Goal: Information Seeking & Learning: Learn about a topic

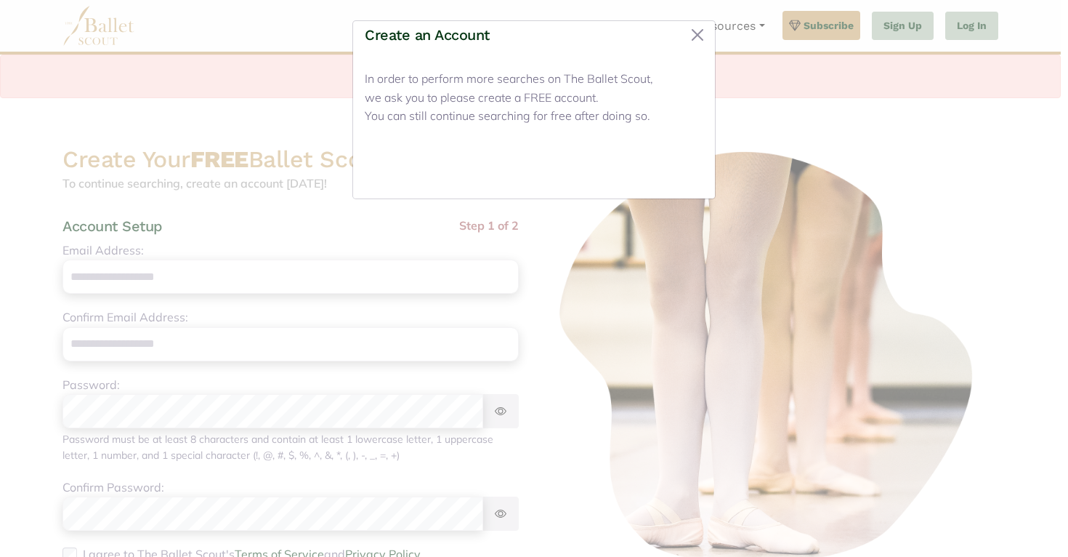
click at [668, 158] on button "Close" at bounding box center [676, 170] width 55 height 34
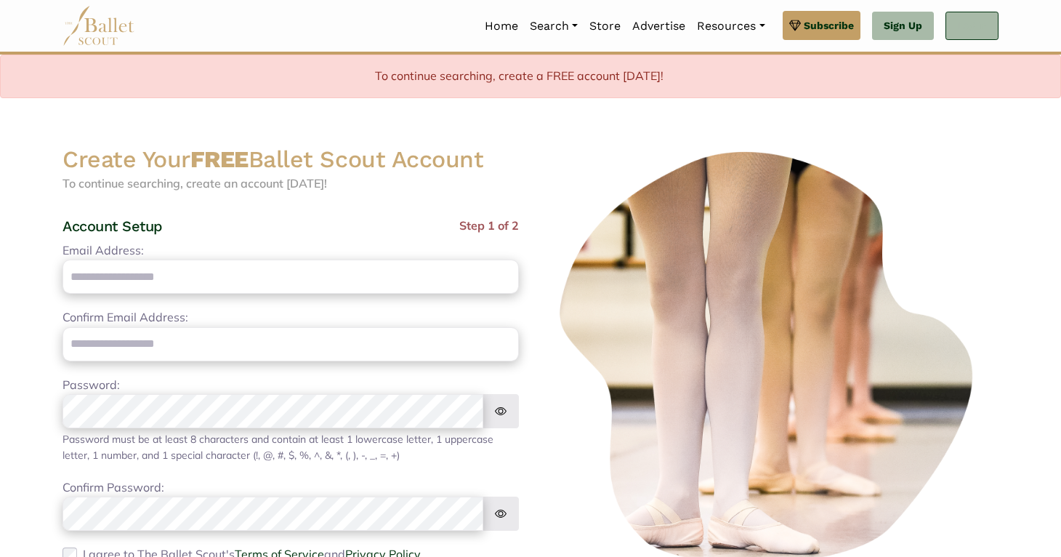
click at [968, 25] on link "Log In" at bounding box center [971, 26] width 53 height 29
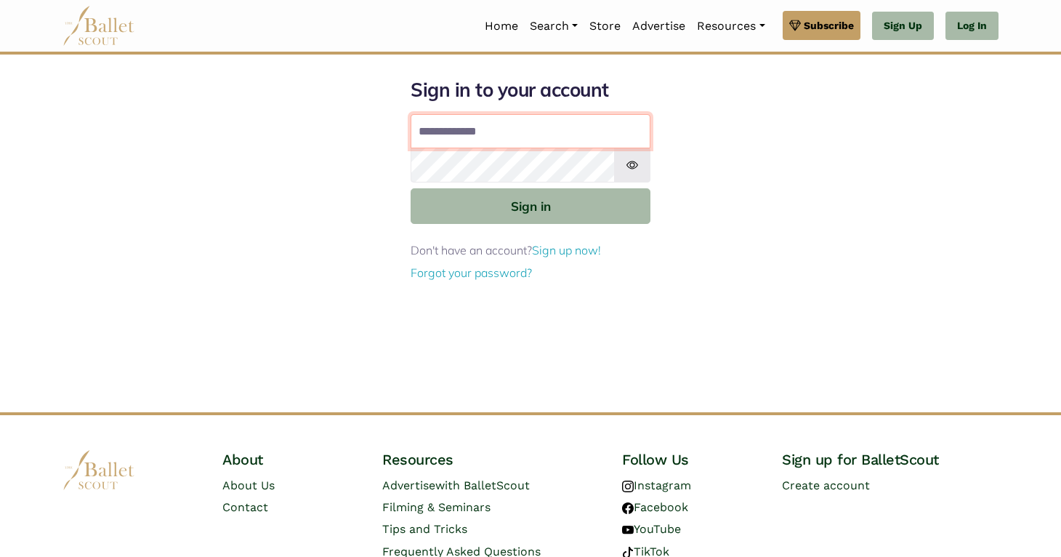
type input "**********"
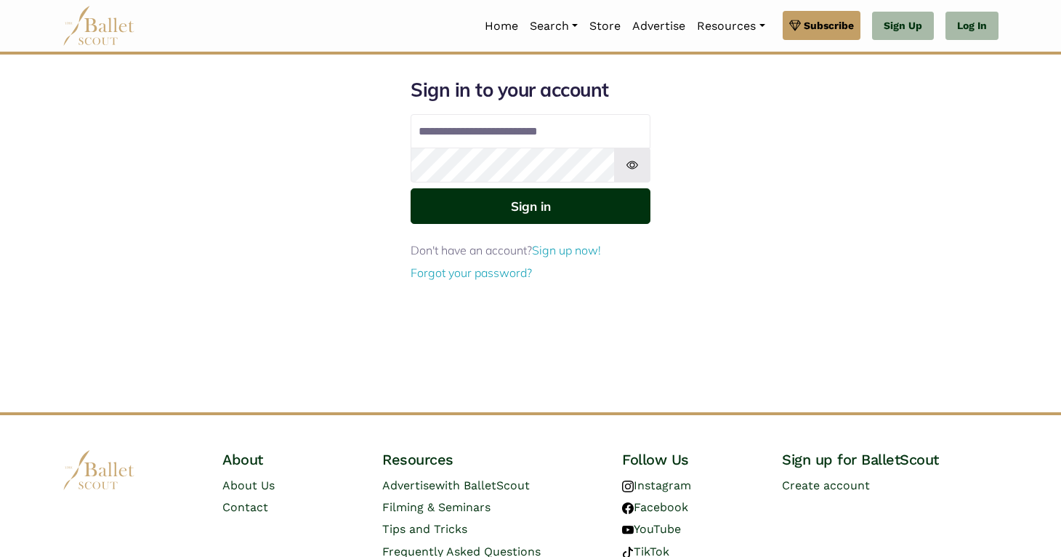
click at [499, 196] on button "Sign in" at bounding box center [531, 206] width 240 height 36
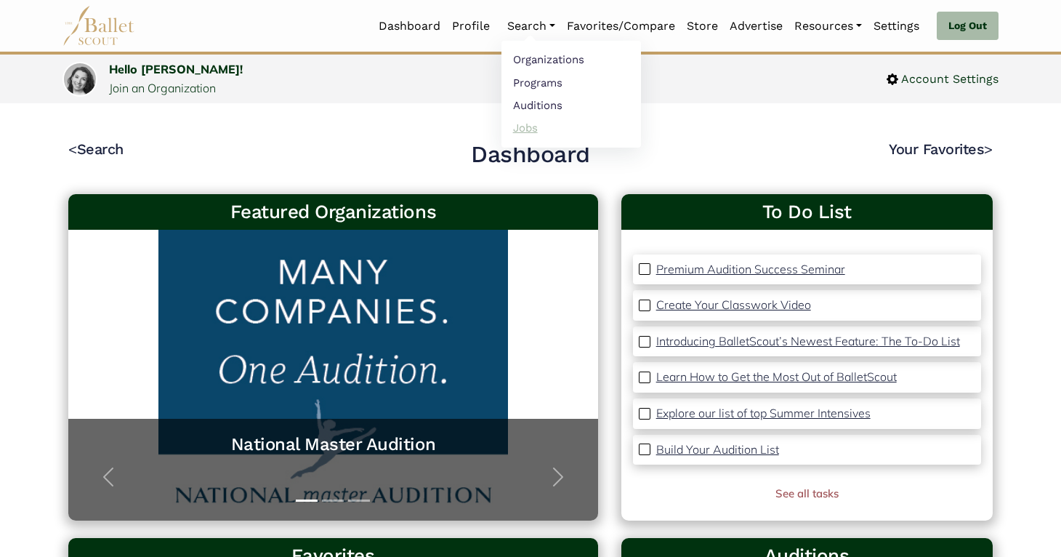
click at [532, 123] on link "Jobs" at bounding box center [571, 127] width 140 height 23
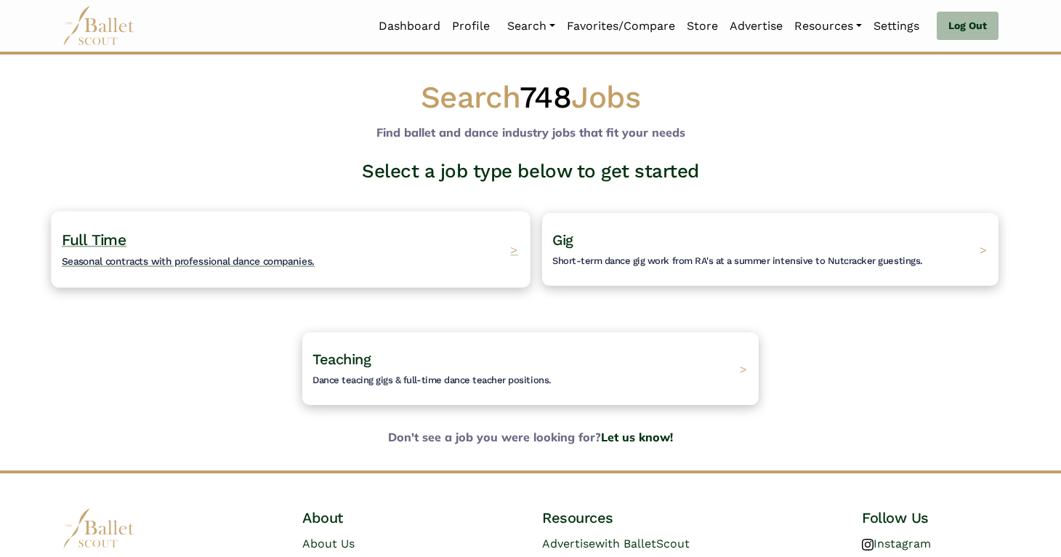
click at [433, 230] on div "Full Time Seasonal contracts with professional dance companies. >" at bounding box center [290, 249] width 479 height 76
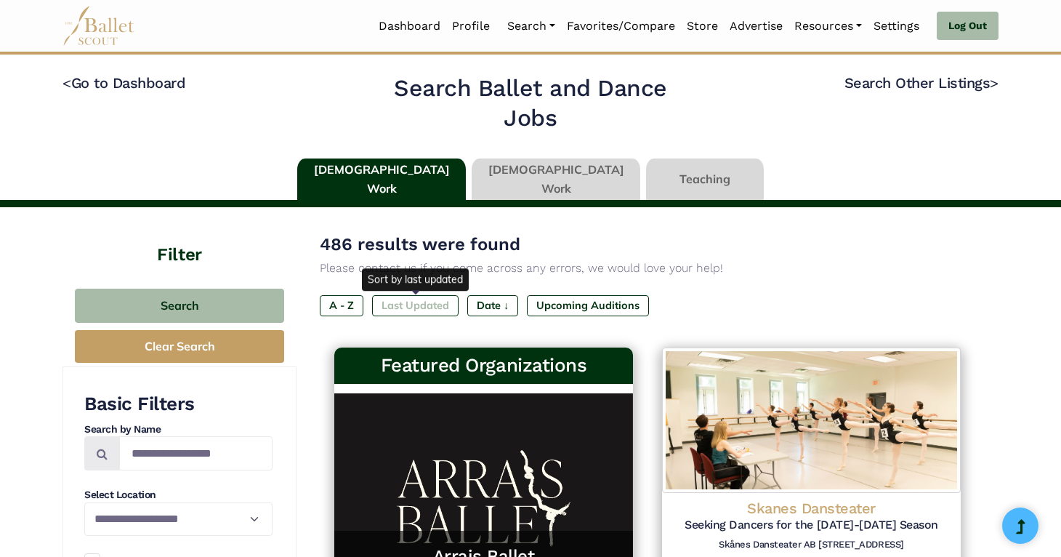
click at [414, 307] on label "Last Updated" at bounding box center [415, 305] width 86 height 20
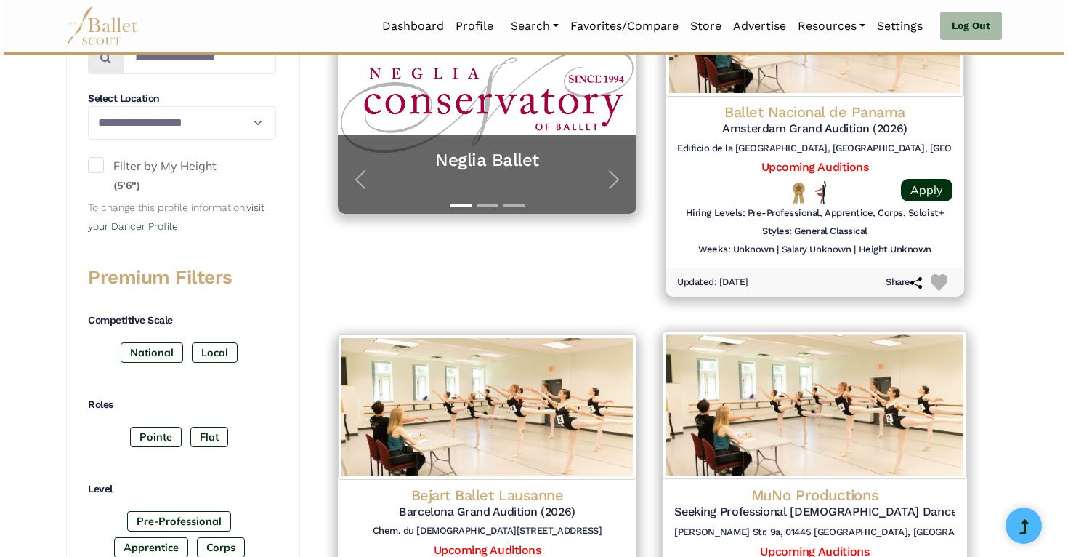
scroll to position [380, 0]
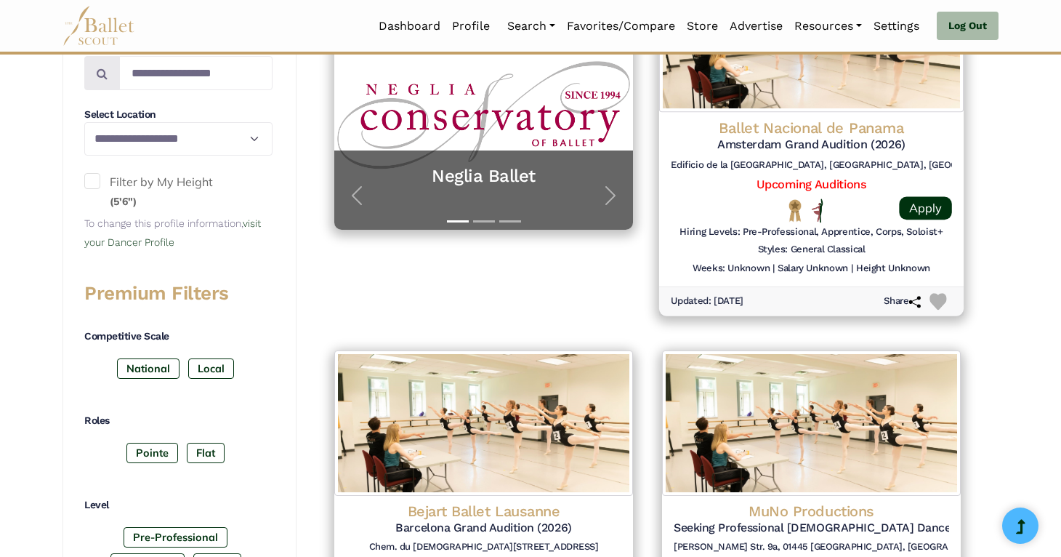
click at [928, 128] on h4 "Ballet Nacional de Panama" at bounding box center [811, 128] width 281 height 20
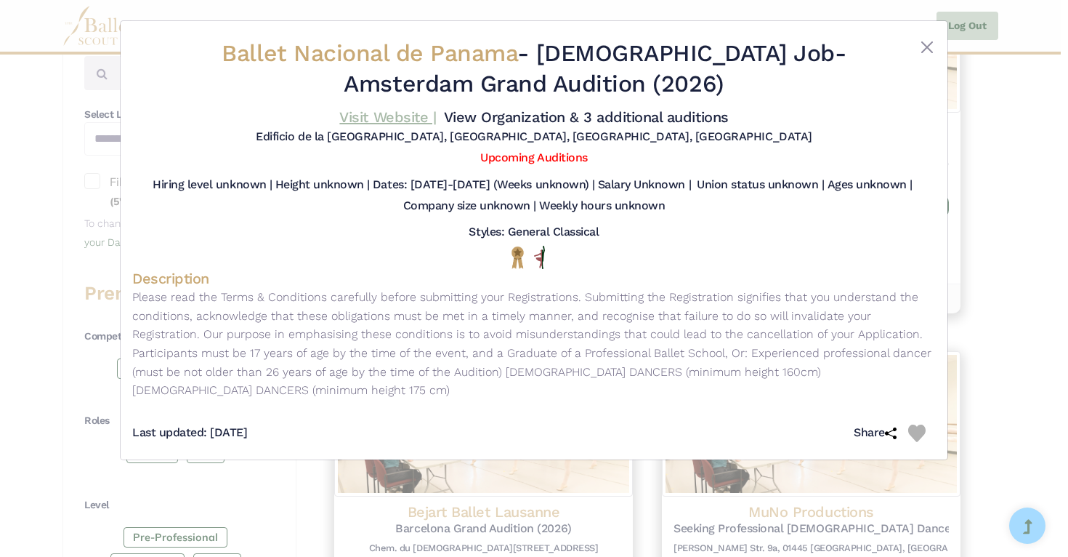
click at [373, 114] on link "Visit Website |" at bounding box center [387, 116] width 97 height 17
click at [1004, 203] on div "Ballet Nacional de Panama - Full Time Job - Amsterdam Grand Audition (2026) Vis…" at bounding box center [534, 278] width 1068 height 557
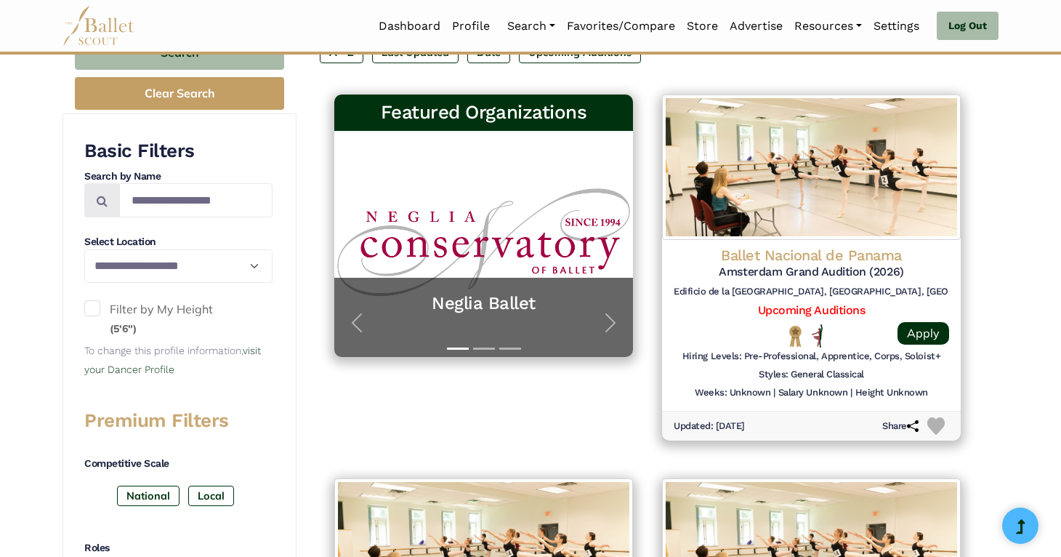
scroll to position [0, 0]
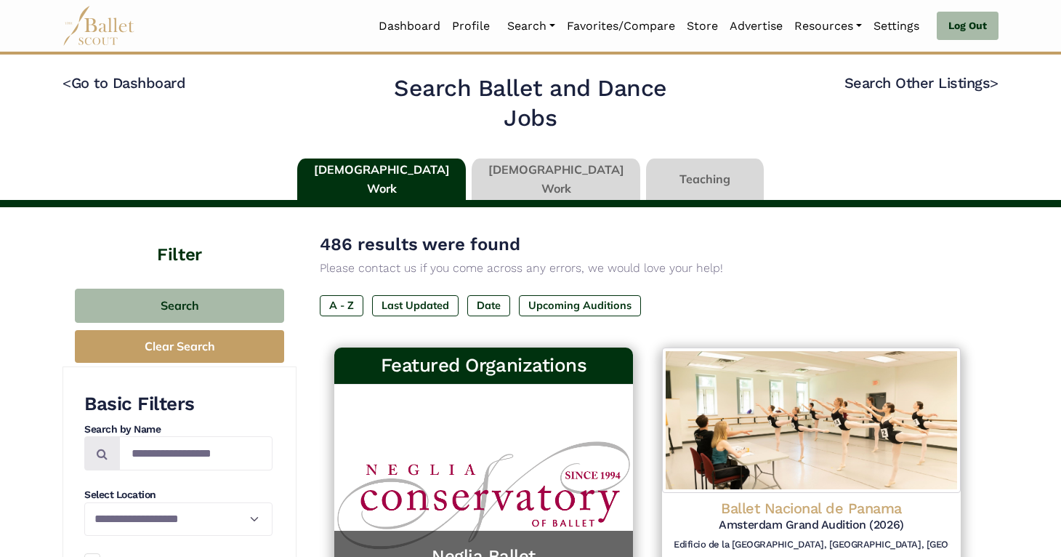
click at [557, 184] on link at bounding box center [556, 178] width 169 height 41
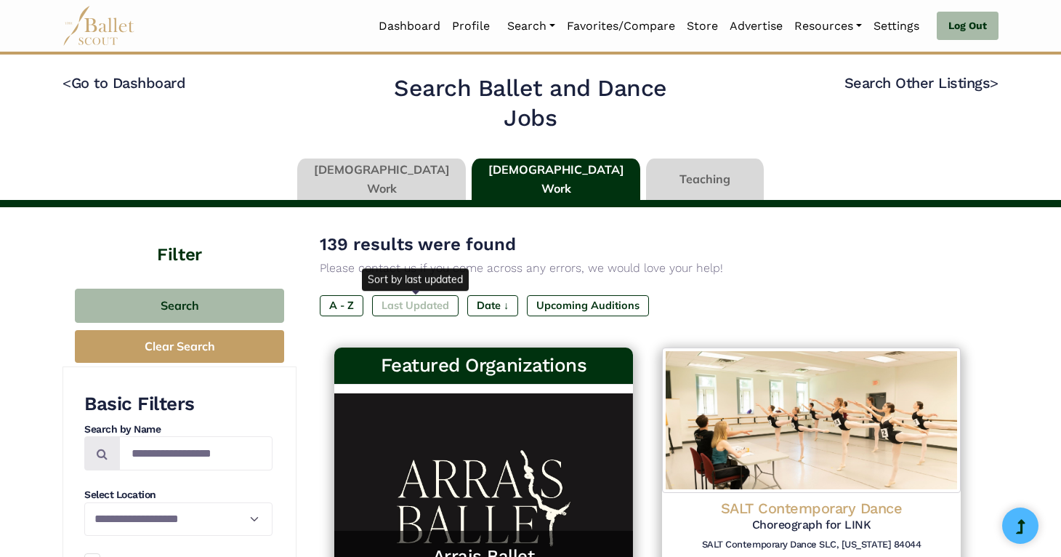
click at [404, 308] on label "Last Updated" at bounding box center [415, 305] width 86 height 20
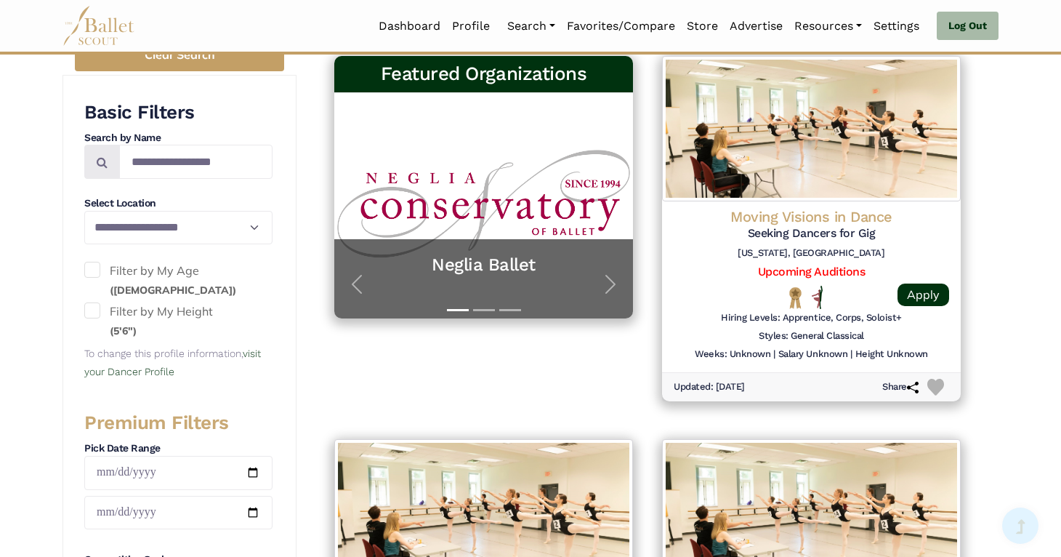
scroll to position [297, 0]
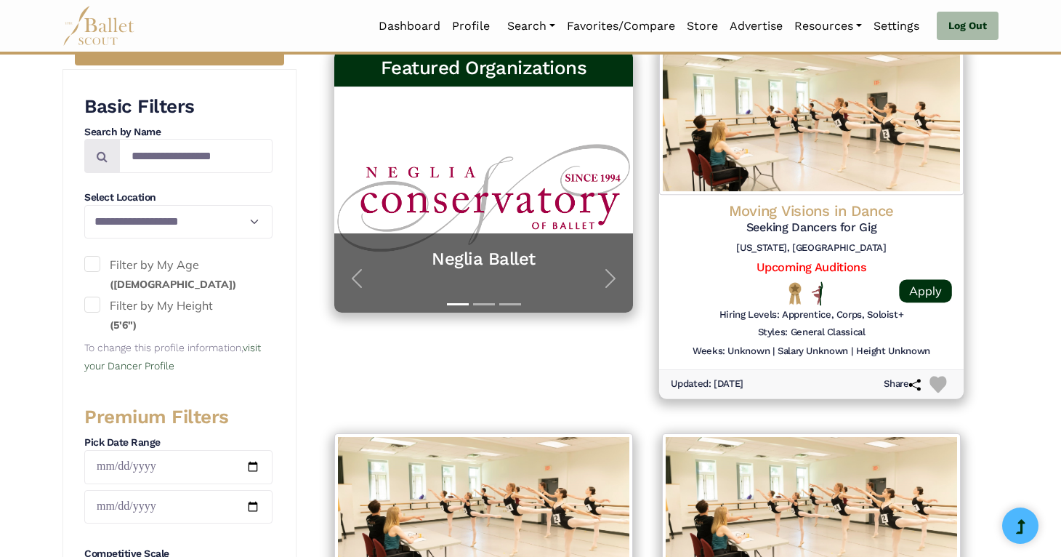
click at [897, 234] on h5 "Seeking Dancers for Gig" at bounding box center [811, 227] width 281 height 15
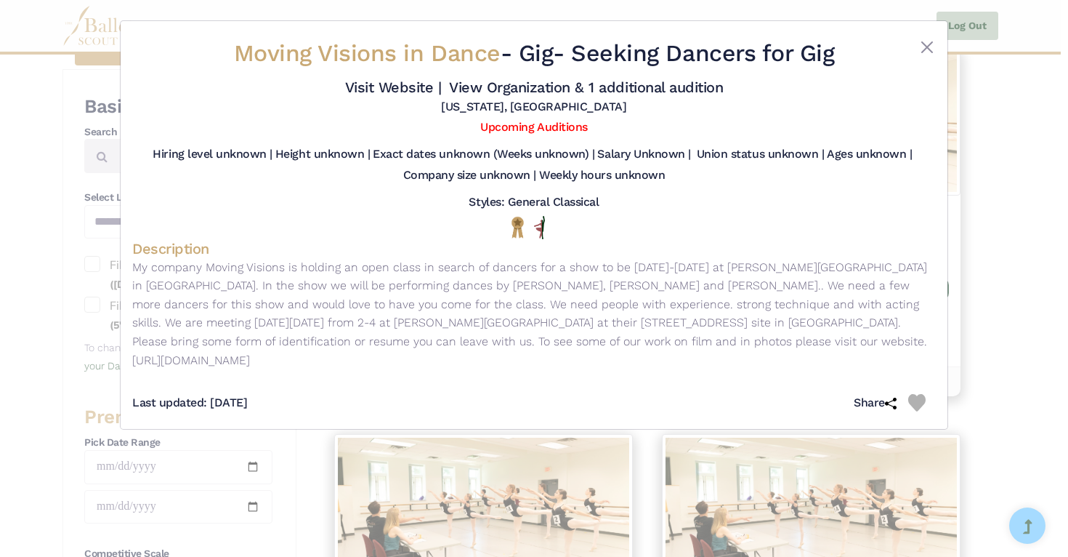
click at [993, 192] on div "Moving Visions in Dance - Gig - Seeking Dancers for Gig Visit Website | View Or…" at bounding box center [534, 278] width 1068 height 557
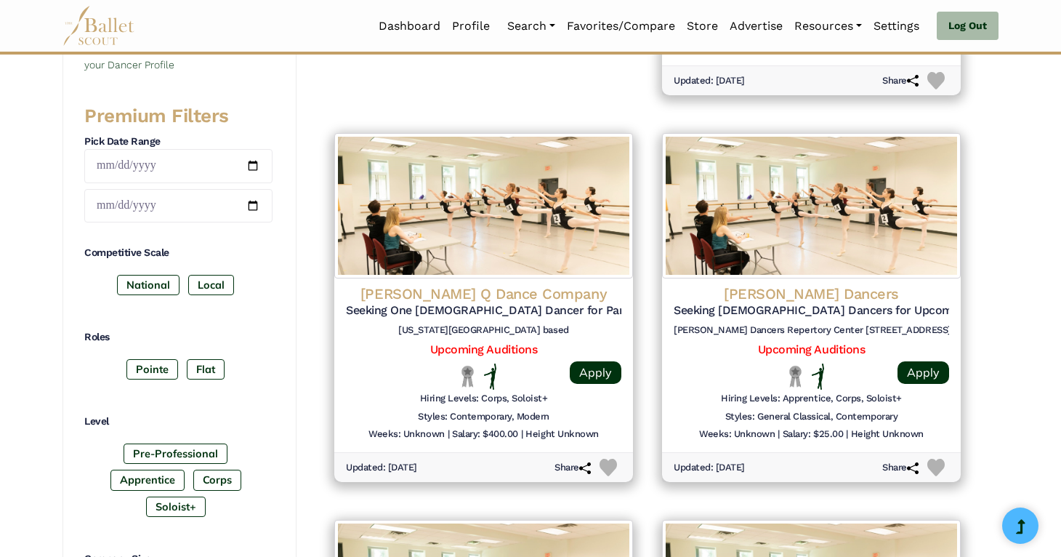
scroll to position [599, 0]
